Goal: Check status: Check status

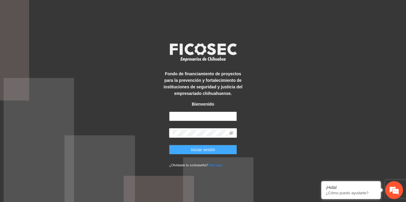
type input "**********"
click at [197, 150] on span "Iniciar sesión" at bounding box center [203, 149] width 24 height 7
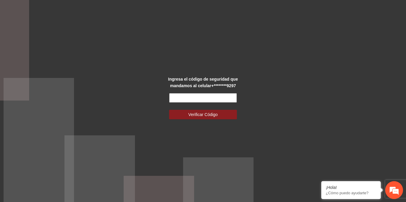
click at [197, 100] on input "text" at bounding box center [203, 98] width 68 height 10
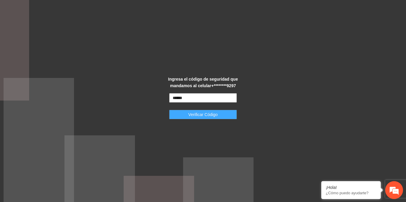
type input "******"
click at [204, 114] on span "Verificar Código" at bounding box center [202, 114] width 29 height 7
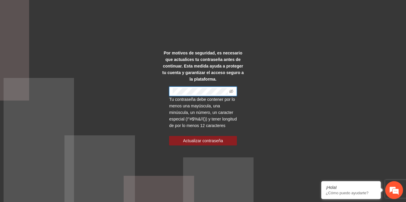
click at [154, 98] on div "Por motivos de seguridad, es necesario que actualices tu contraseña antes de co…" at bounding box center [203, 101] width 406 height 202
click at [170, 87] on span at bounding box center [203, 92] width 68 height 10
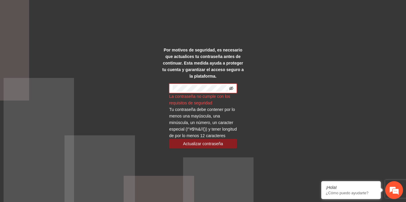
click at [232, 86] on icon "eye-invisible" at bounding box center [231, 88] width 4 height 4
click at [268, 80] on div "Por motivos de seguridad, es necesario que actualices tu contraseña antes de co…" at bounding box center [203, 101] width 406 height 202
click at [152, 107] on div "Por motivos de seguridad, es necesario que actualices tu contraseña antes de co…" at bounding box center [203, 101] width 406 height 202
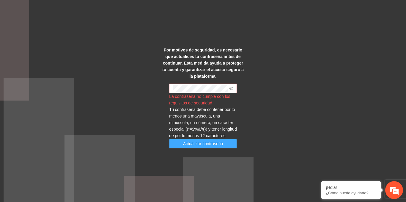
click at [199, 144] on span "Actualizar contraseña" at bounding box center [203, 143] width 40 height 7
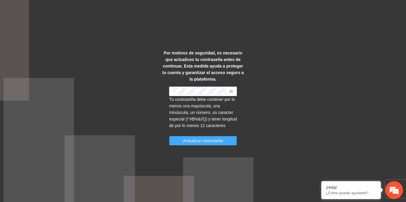
click at [208, 139] on span "Actualizar contraseña" at bounding box center [203, 140] width 40 height 7
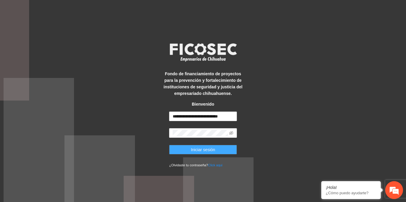
click at [233, 147] on button "Iniciar sesión" at bounding box center [203, 150] width 68 height 10
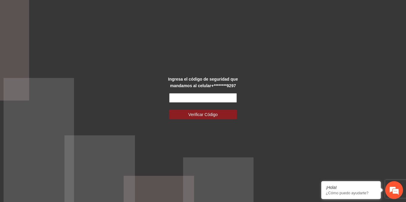
click at [189, 96] on input "text" at bounding box center [203, 98] width 68 height 10
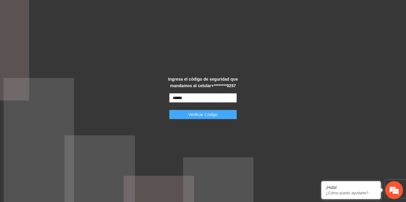
type input "******"
click at [196, 113] on span "Verificar Código" at bounding box center [202, 114] width 29 height 7
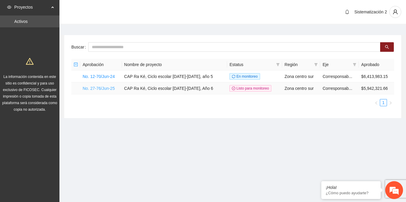
click at [94, 88] on link "No. 27-76/Jun-25" at bounding box center [99, 88] width 32 height 5
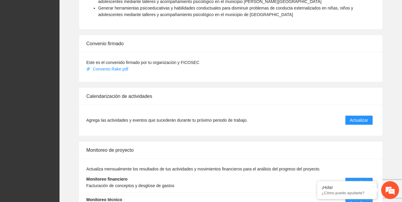
scroll to position [565, 0]
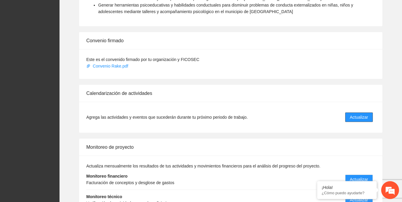
click at [361, 114] on span "Actualizar" at bounding box center [359, 117] width 18 height 7
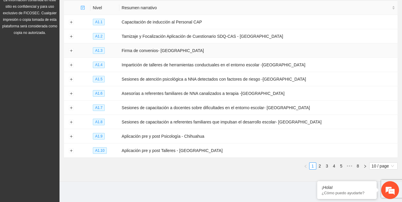
scroll to position [77, 0]
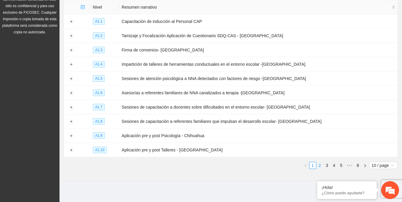
click at [319, 162] on link "2" at bounding box center [319, 165] width 7 height 7
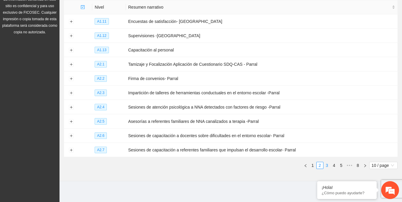
click at [327, 162] on link "3" at bounding box center [326, 165] width 7 height 7
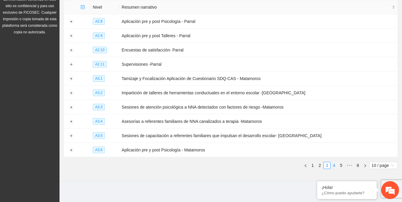
click at [333, 162] on link "4" at bounding box center [334, 165] width 7 height 7
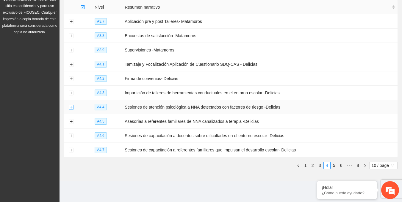
click at [71, 105] on button "Expand row" at bounding box center [71, 107] width 5 height 5
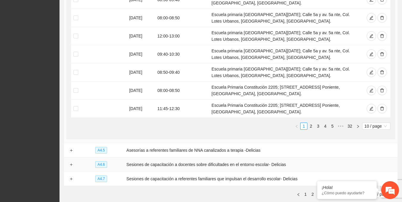
scroll to position [310, 0]
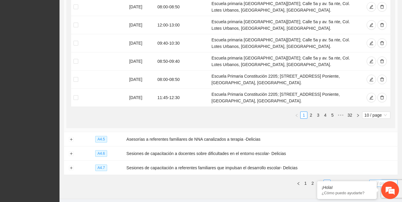
click at [377, 180] on span "10 / page" at bounding box center [382, 183] width 23 height 7
click at [377, 169] on div "100 / page" at bounding box center [382, 172] width 21 height 7
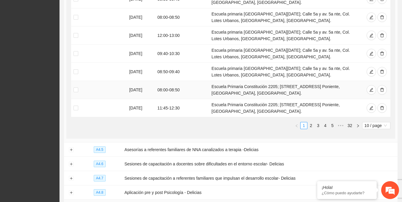
scroll to position [756, 0]
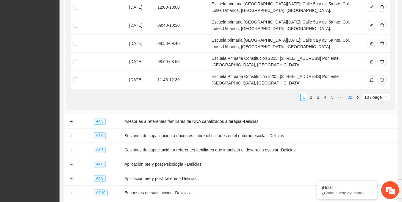
click at [348, 94] on link "32" at bounding box center [349, 97] width 8 height 7
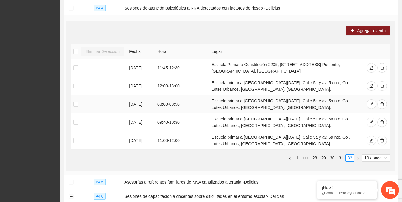
scroll to position [605, 0]
click at [347, 154] on link "32" at bounding box center [349, 157] width 8 height 7
click at [338, 154] on link "31" at bounding box center [341, 157] width 8 height 7
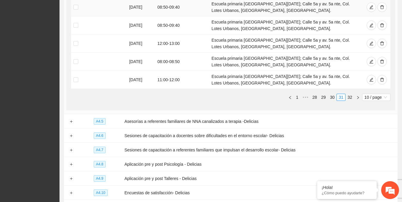
scroll to position [753, 0]
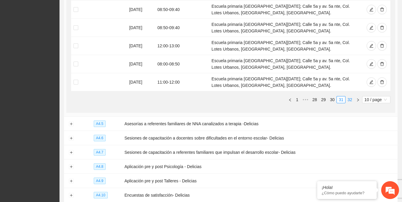
click at [348, 96] on link "32" at bounding box center [349, 99] width 8 height 7
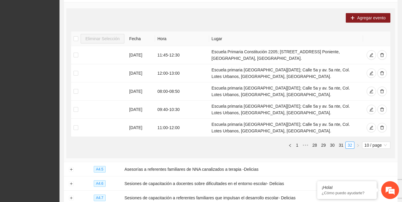
scroll to position [605, 0]
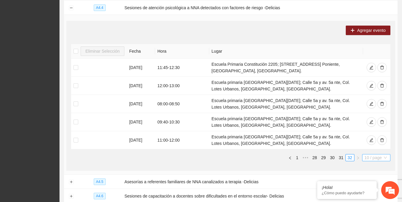
click at [370, 154] on span "10 / page" at bounding box center [375, 157] width 23 height 7
click at [381, 194] on div "100 / page" at bounding box center [375, 197] width 21 height 7
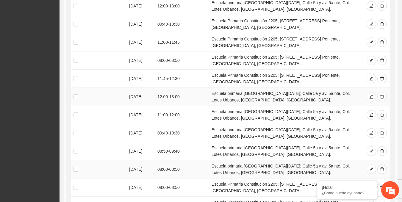
scroll to position [753, 0]
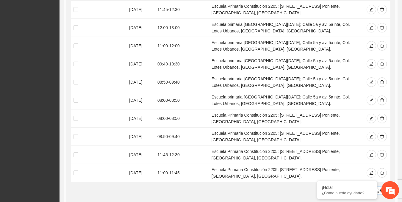
click at [325, 187] on link "1" at bounding box center [326, 190] width 7 height 7
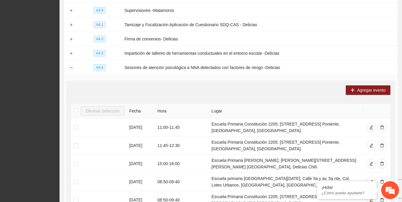
scroll to position [545, 0]
click at [140, 118] on td "16/10/2025" at bounding box center [141, 127] width 28 height 18
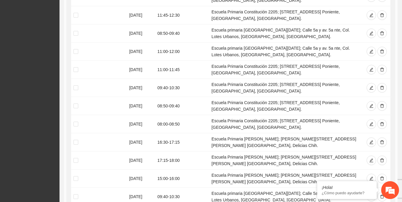
scroll to position [1259, 0]
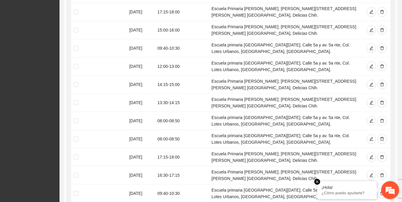
click at [317, 181] on em at bounding box center [317, 182] width 6 height 6
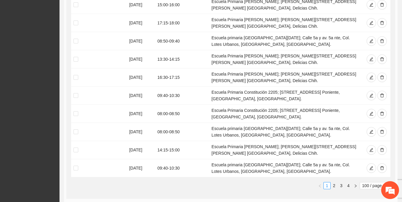
scroll to position [2299, 0]
click at [333, 183] on link "2" at bounding box center [334, 186] width 7 height 7
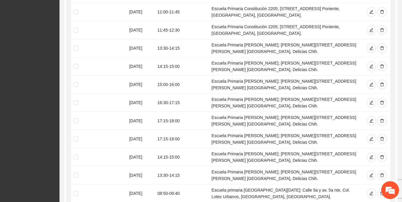
scroll to position [2329, 0]
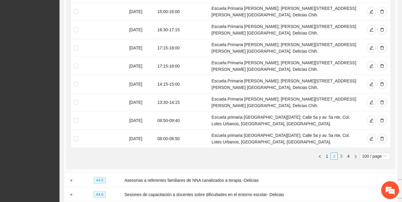
click at [340, 153] on link "3" at bounding box center [341, 156] width 7 height 7
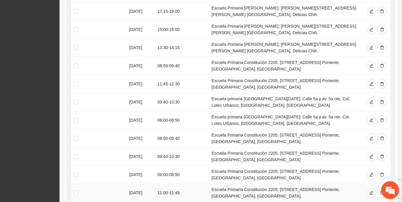
scroll to position [1556, 0]
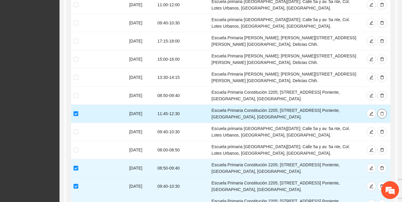
click at [383, 111] on icon "delete" at bounding box center [382, 113] width 4 height 4
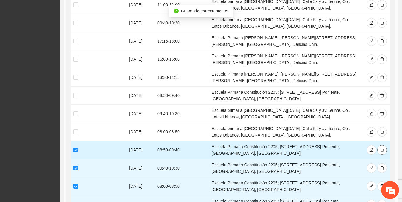
click at [382, 148] on icon "delete" at bounding box center [382, 150] width 4 height 4
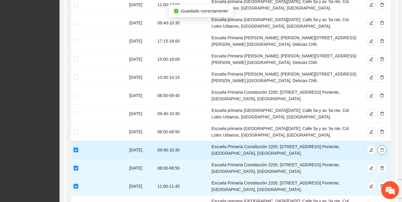
click at [382, 148] on span "delete" at bounding box center [382, 150] width 4 height 5
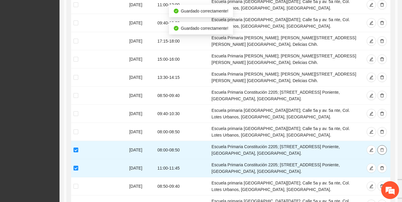
click at [382, 148] on span "delete" at bounding box center [382, 150] width 4 height 5
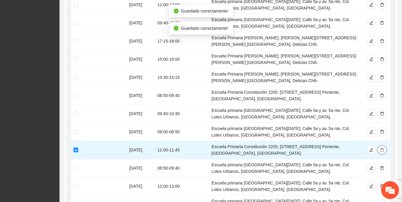
click at [382, 148] on span "delete" at bounding box center [382, 150] width 4 height 5
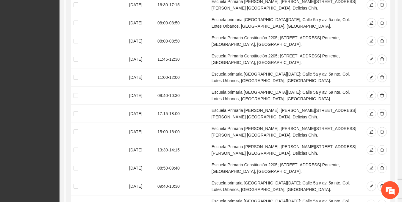
scroll to position [1496, 0]
